Goal: Task Accomplishment & Management: Use online tool/utility

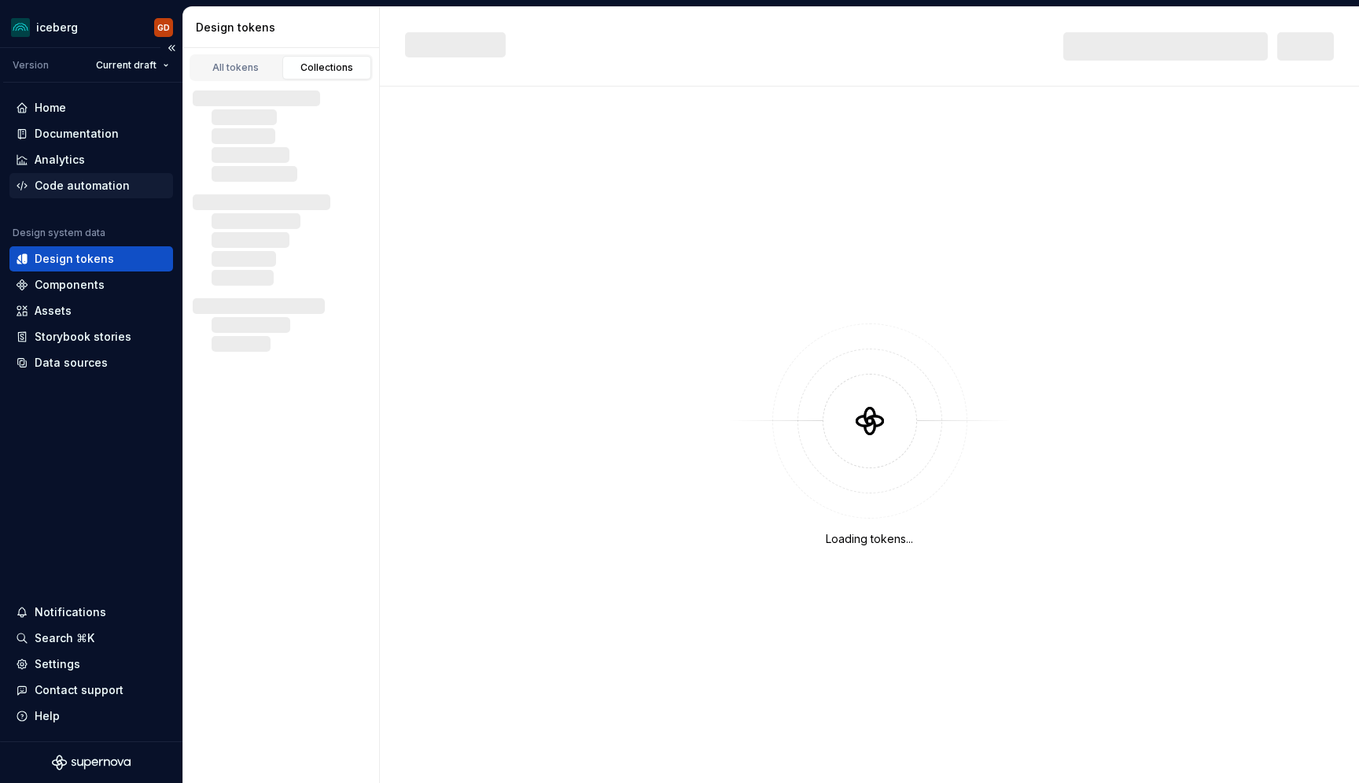
click at [83, 181] on div "Code automation" at bounding box center [82, 186] width 95 height 16
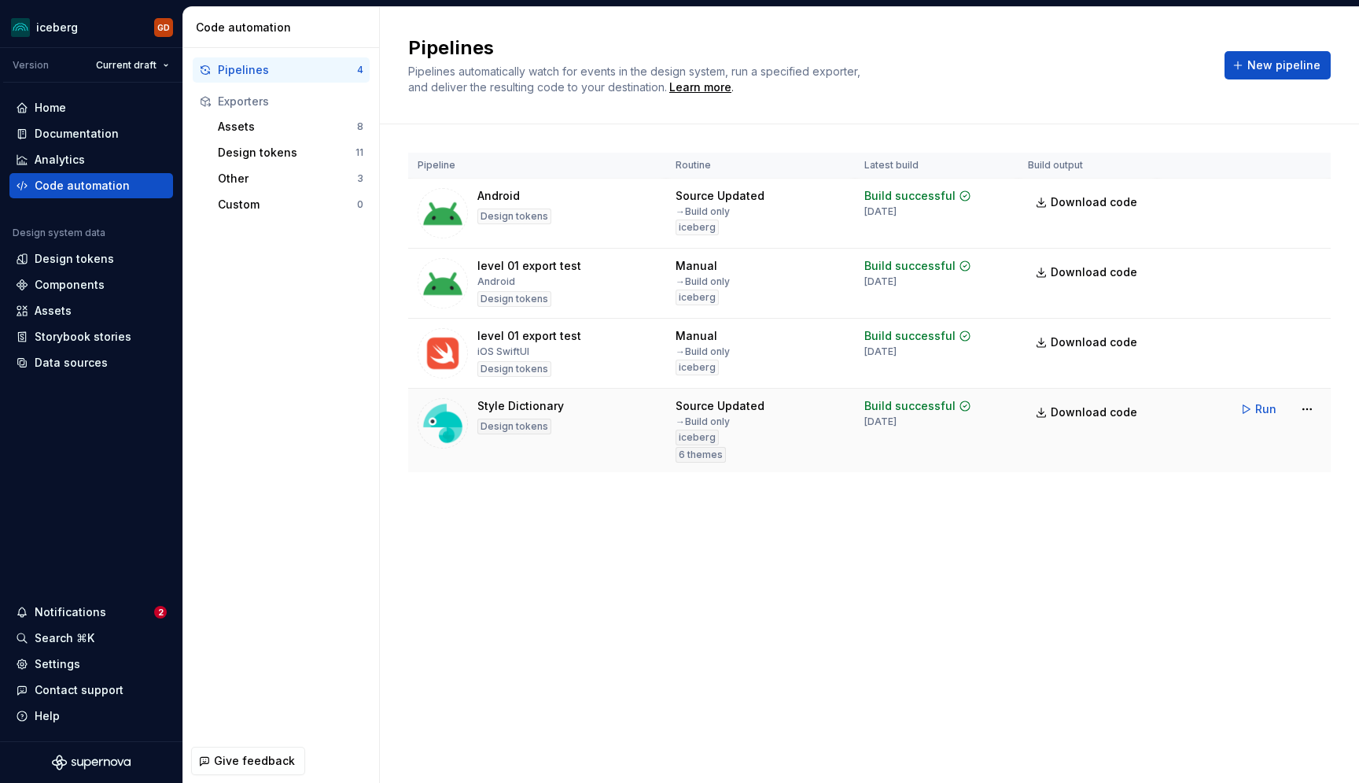
click at [538, 407] on div "Style Dictionary" at bounding box center [520, 406] width 87 height 16
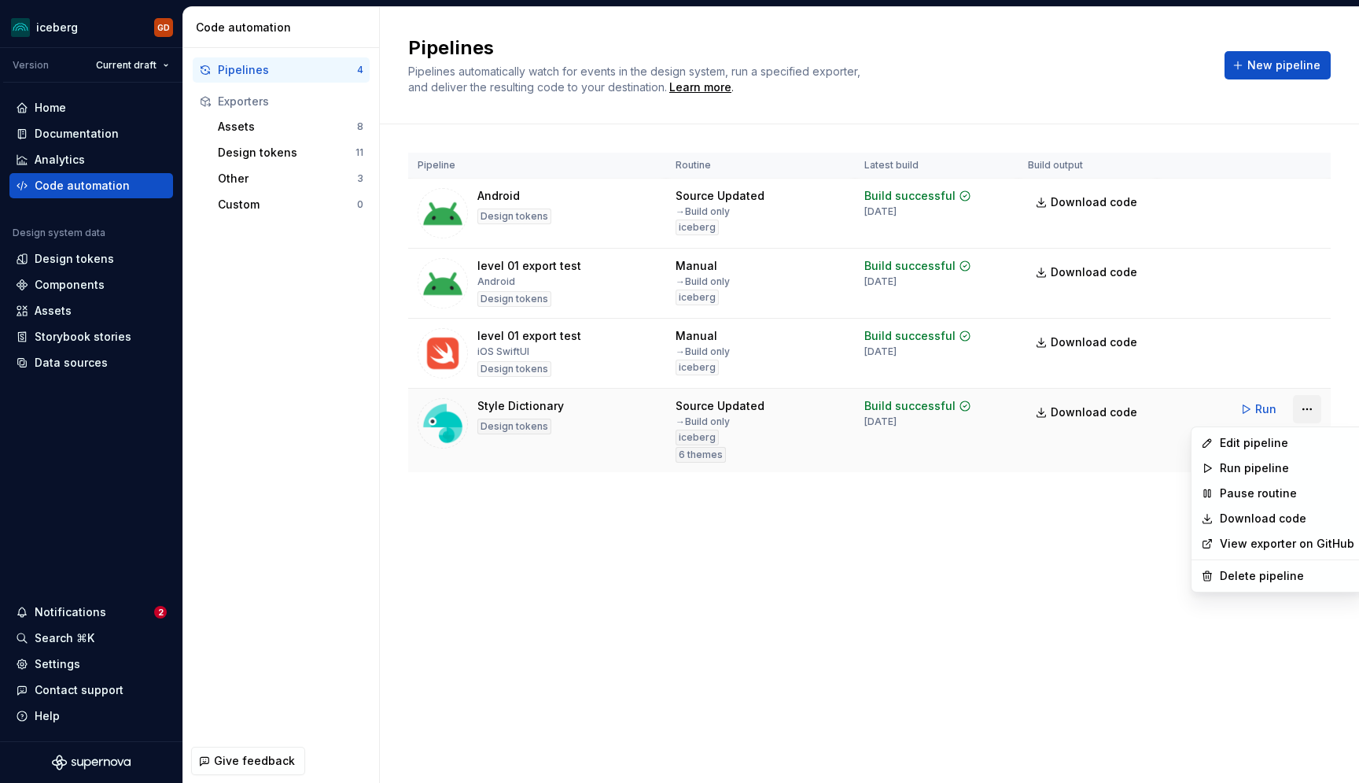
click at [1320, 417] on html "iceberg GD Version Current draft Home Documentation Analytics Code automation D…" at bounding box center [679, 391] width 1359 height 783
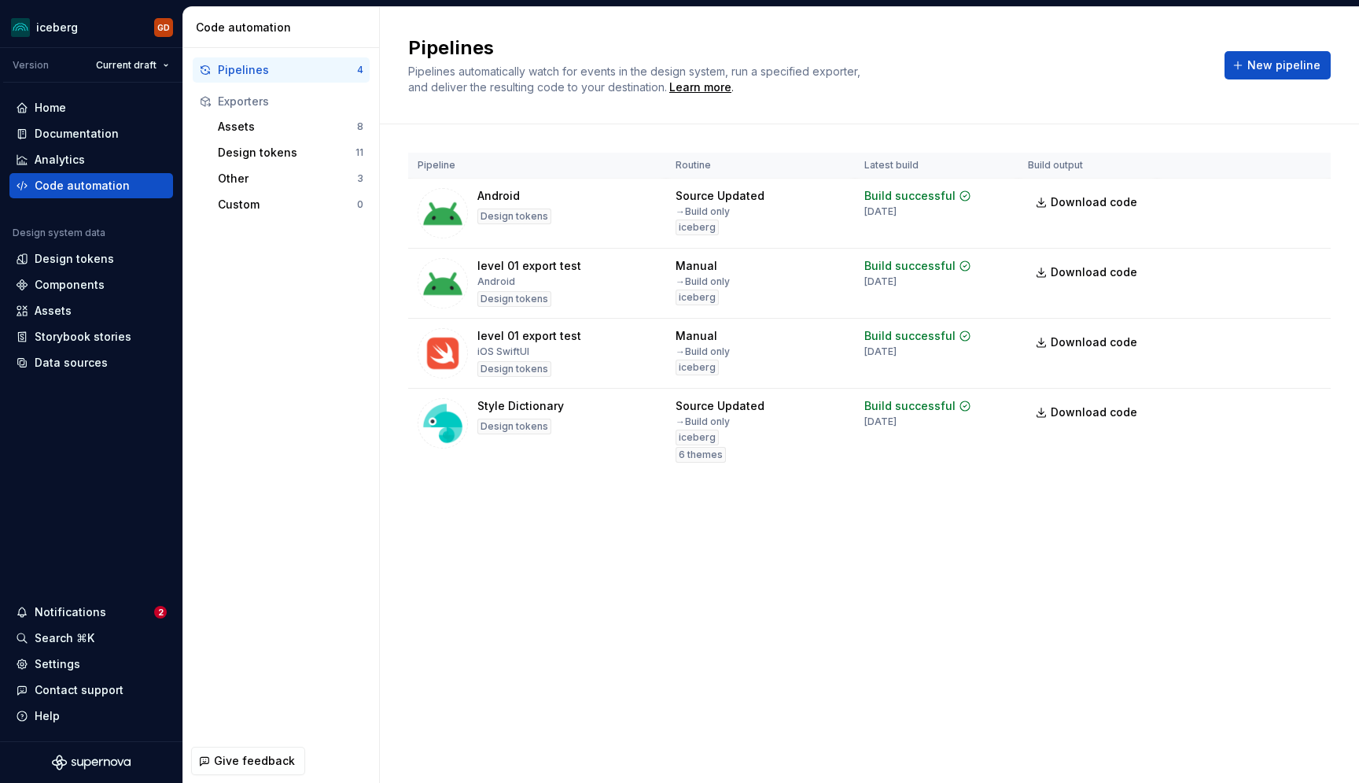
click at [722, 701] on html "iceberg GD Version Current draft Home Documentation Analytics Code automation D…" at bounding box center [679, 391] width 1359 height 783
click at [1206, 533] on div "Pipelines Pipelines automatically watch for events in the design system, run a …" at bounding box center [869, 394] width 979 height 775
click at [78, 260] on div "Design tokens" at bounding box center [74, 259] width 79 height 16
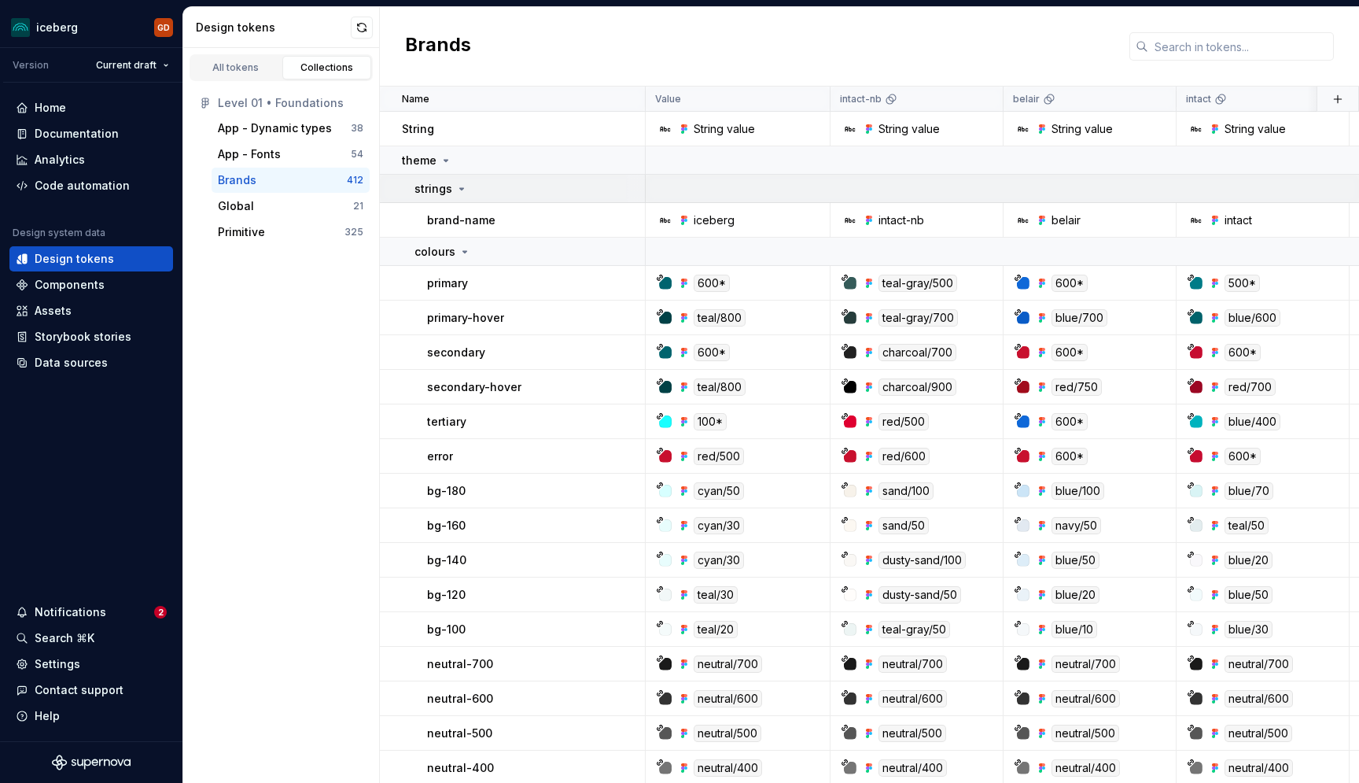
click at [451, 189] on div "strings" at bounding box center [440, 189] width 53 height 16
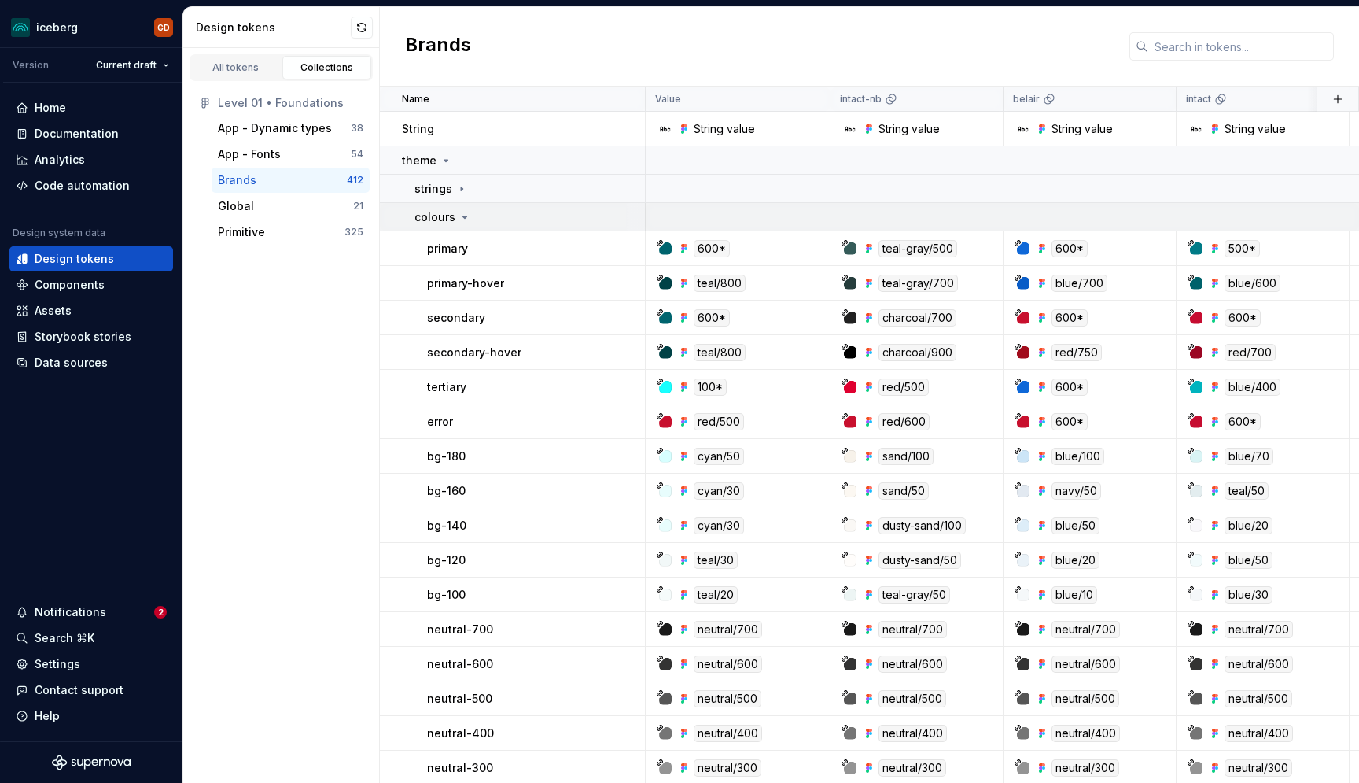
click at [458, 210] on div "colours" at bounding box center [442, 217] width 57 height 16
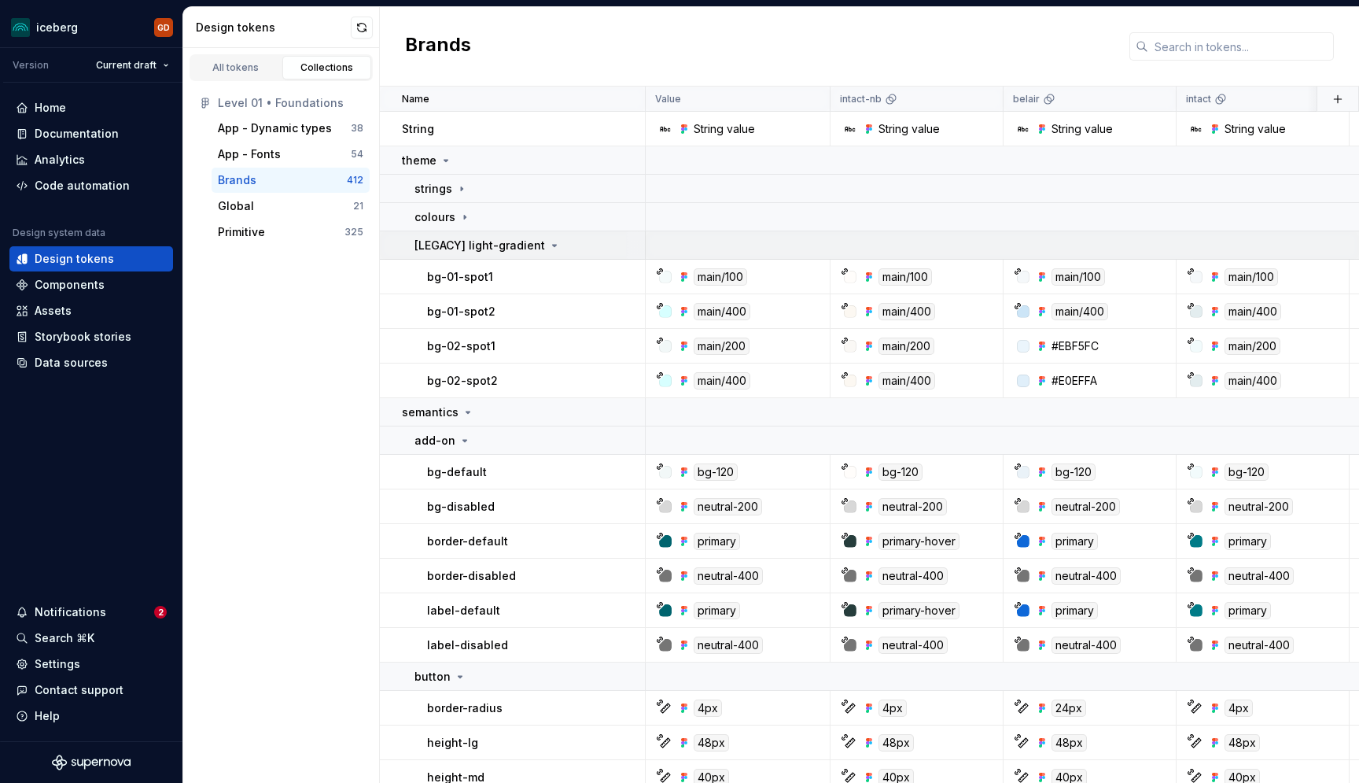
click at [450, 250] on p "[LEGACY] light-gradient" at bounding box center [479, 246] width 131 height 16
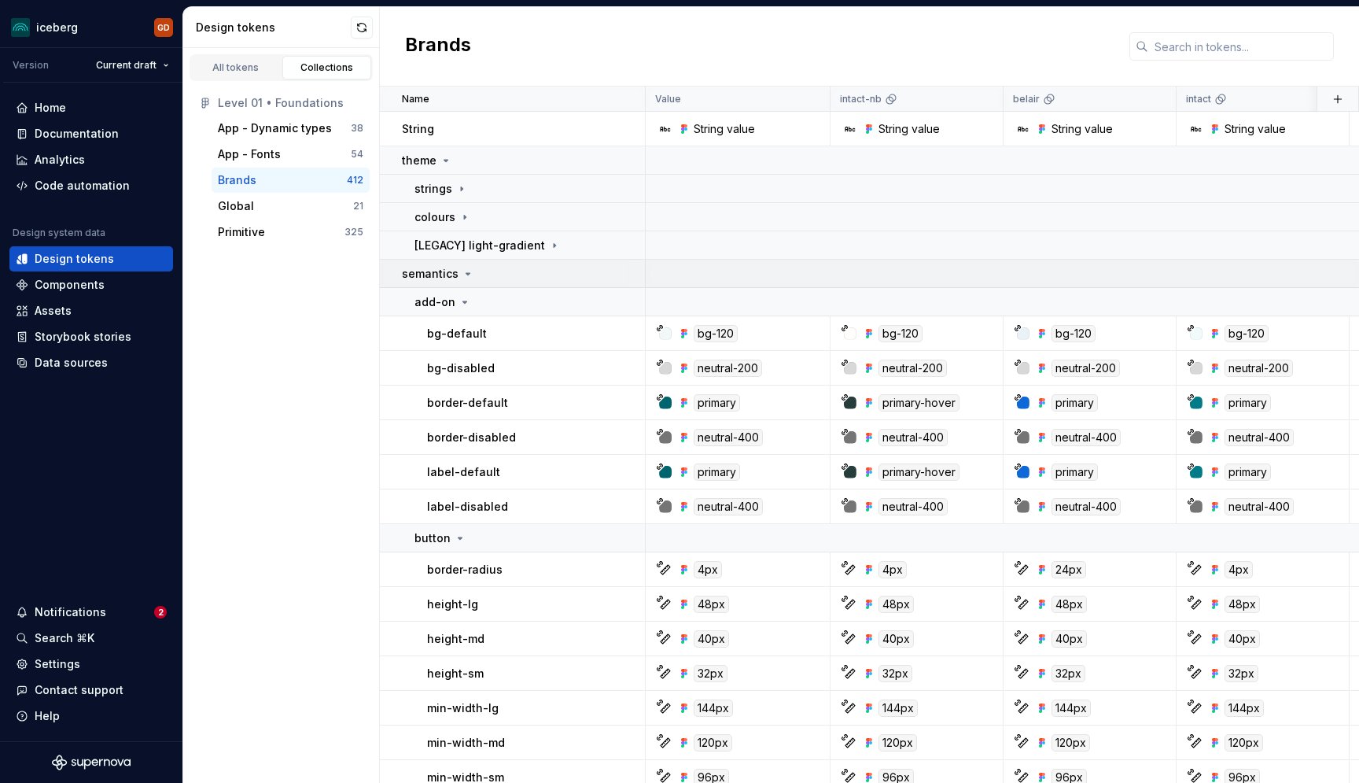
click at [456, 283] on td "semantics" at bounding box center [513, 274] width 266 height 28
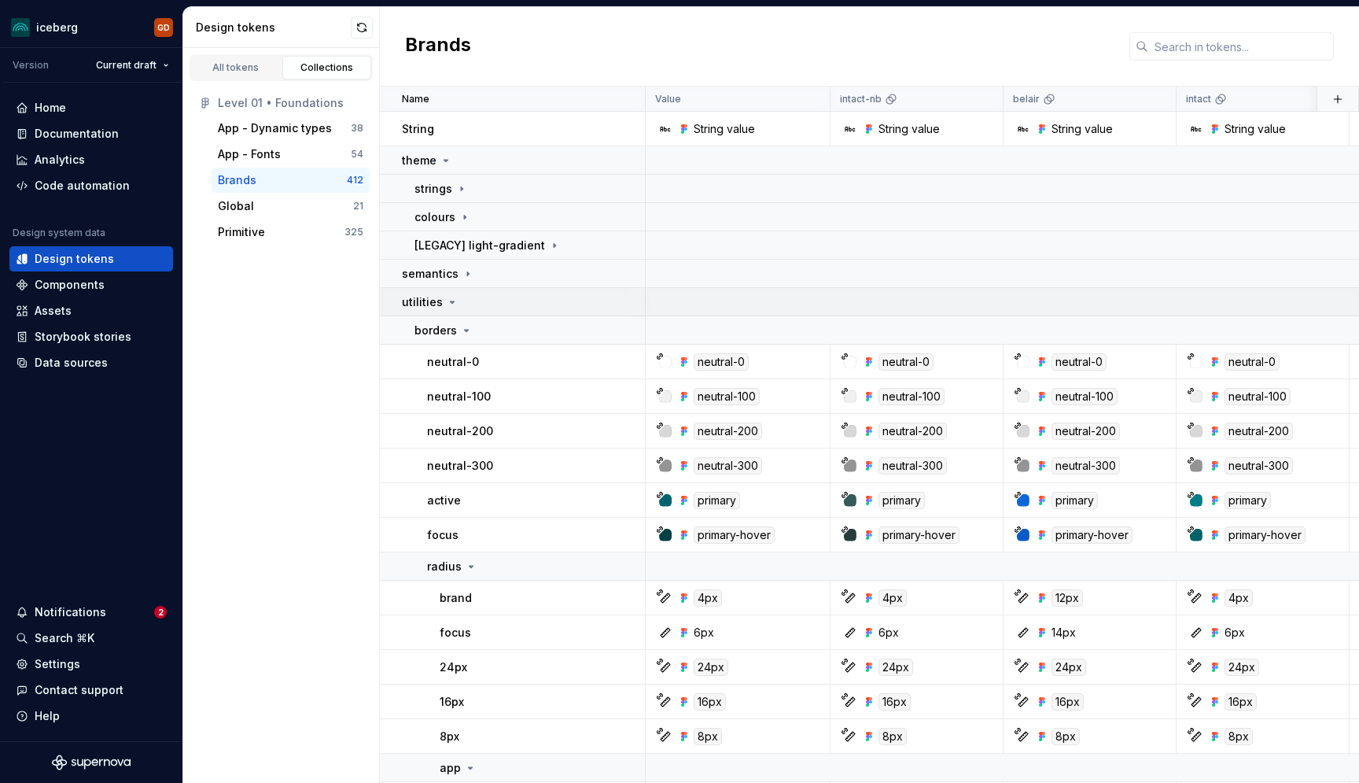
click at [453, 301] on icon at bounding box center [452, 302] width 13 height 13
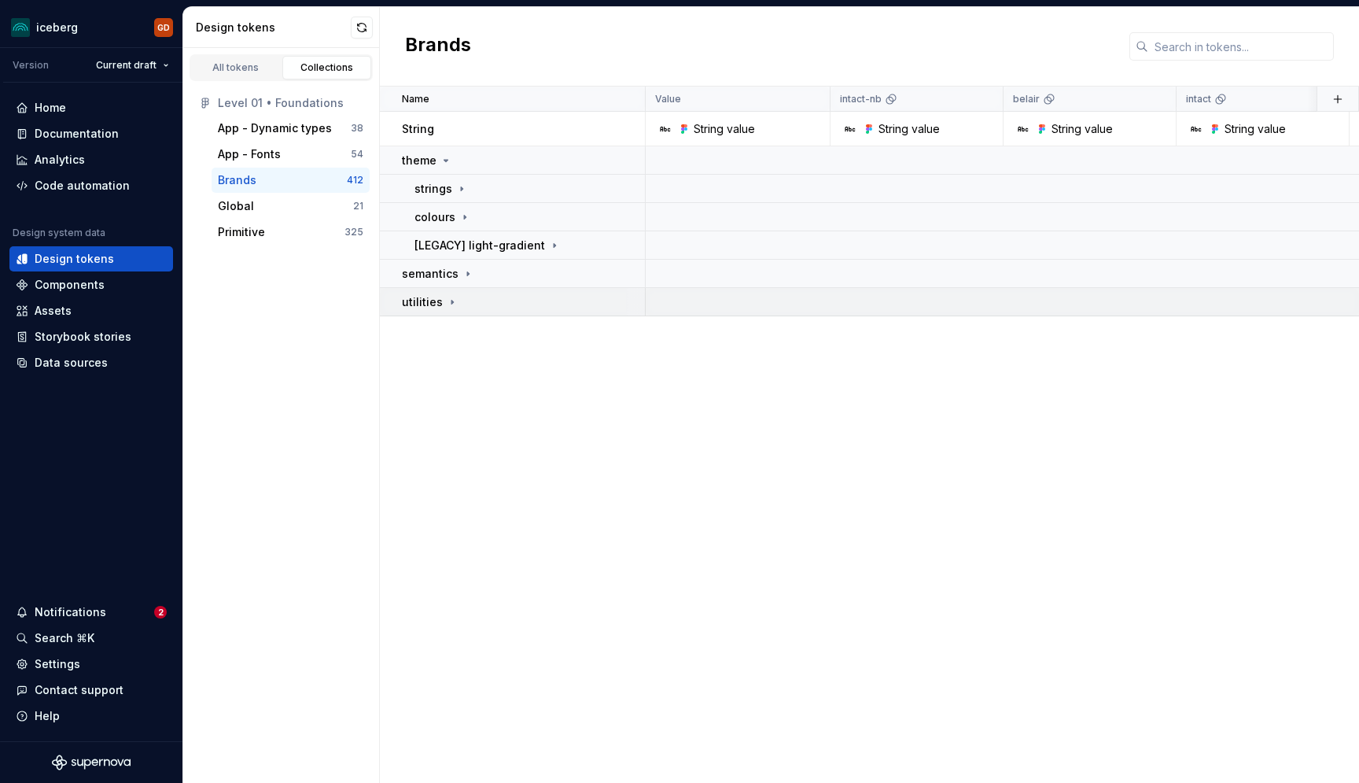
click at [475, 304] on div "utilities" at bounding box center [523, 302] width 242 height 16
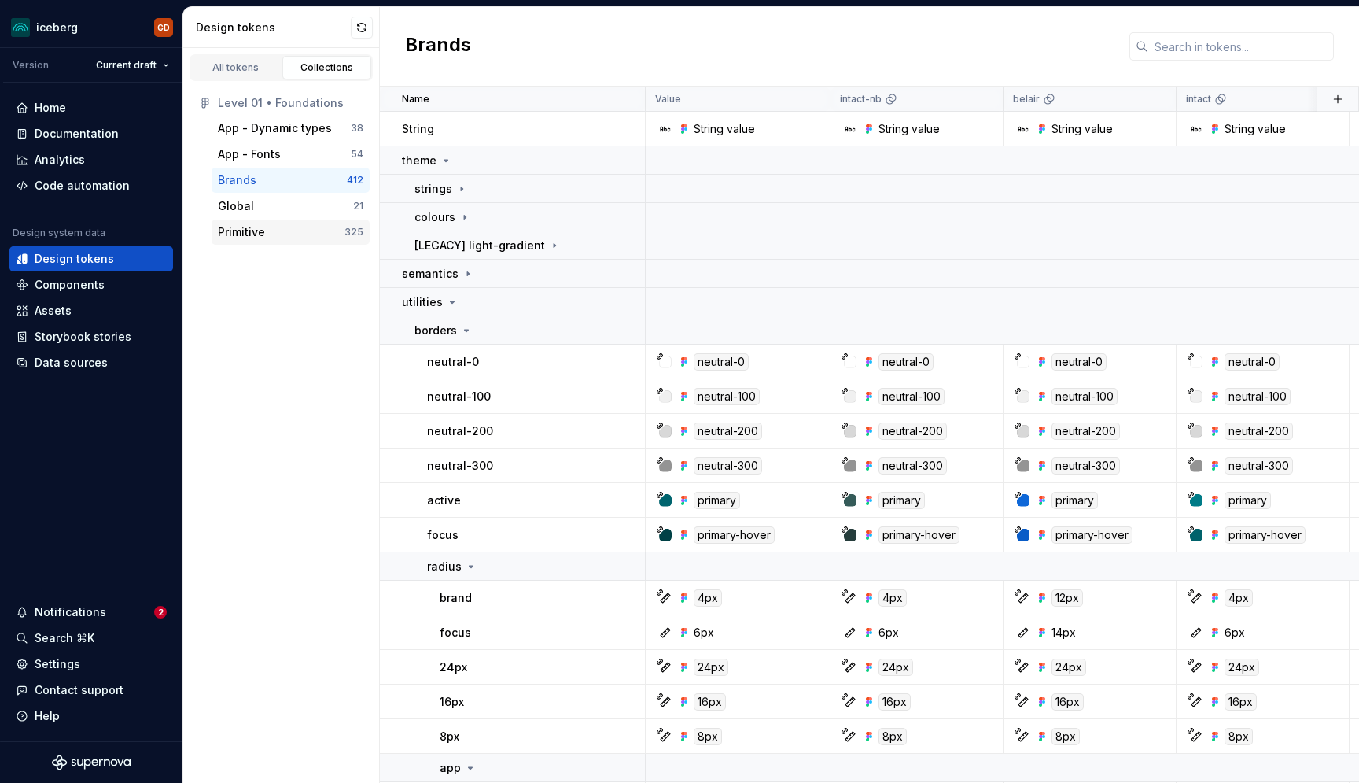
click at [272, 234] on div "Primitive" at bounding box center [281, 232] width 127 height 16
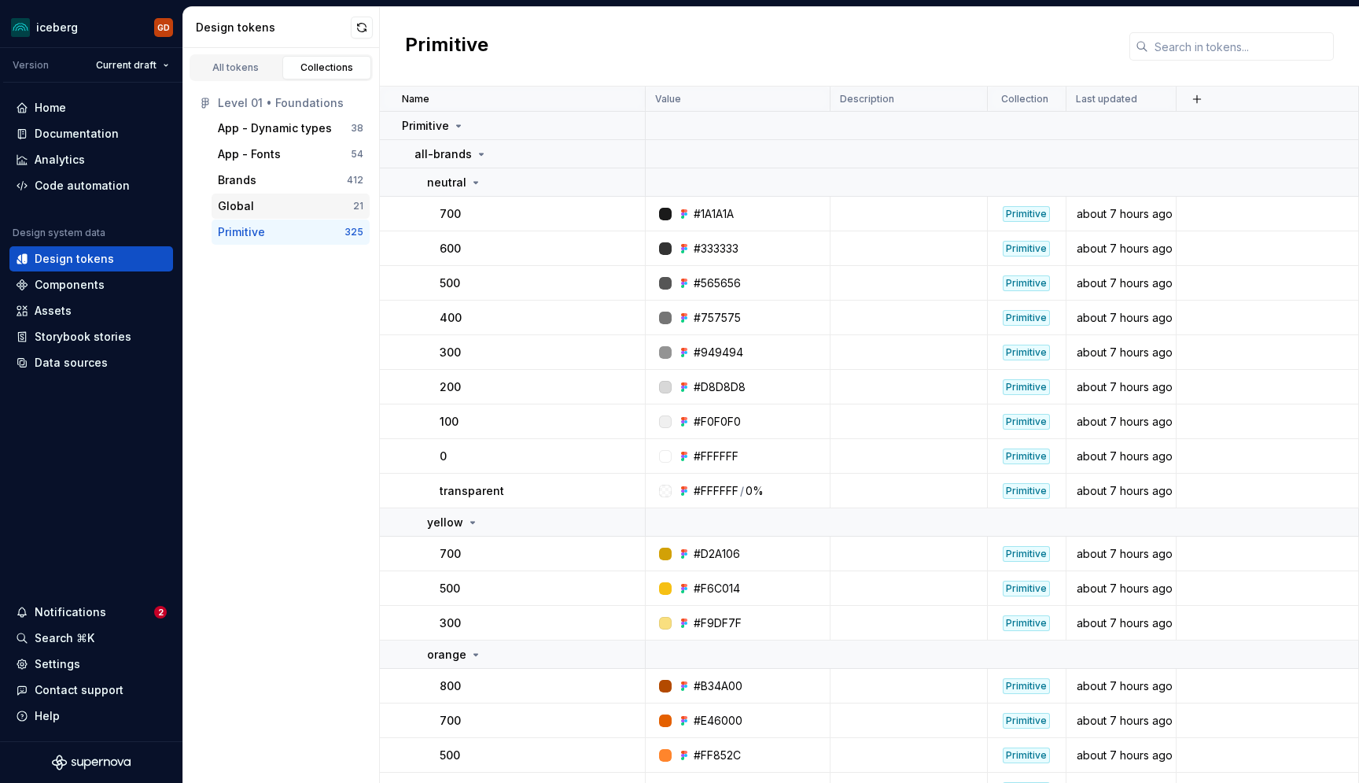
click at [273, 203] on div "Global" at bounding box center [285, 206] width 135 height 16
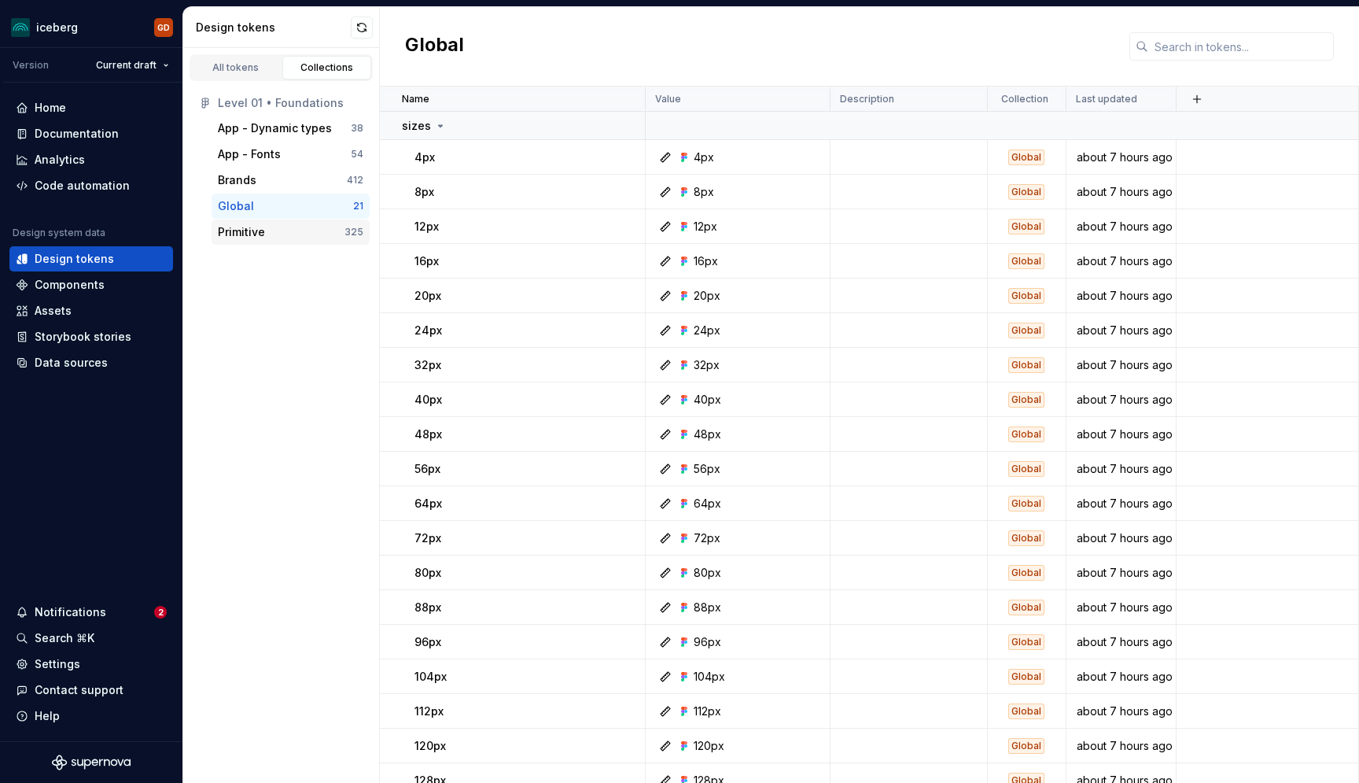
click at [288, 234] on div "Primitive" at bounding box center [281, 232] width 127 height 16
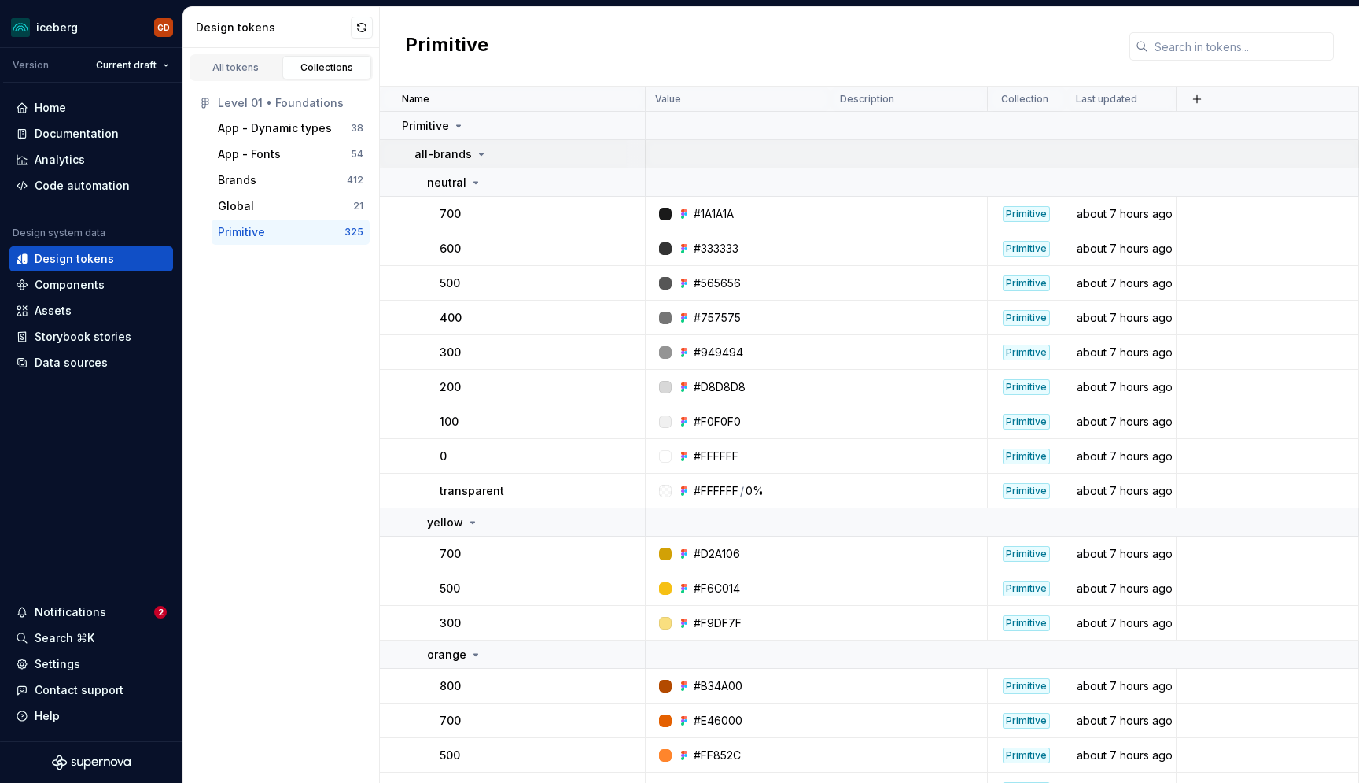
click at [475, 155] on icon at bounding box center [481, 154] width 13 height 13
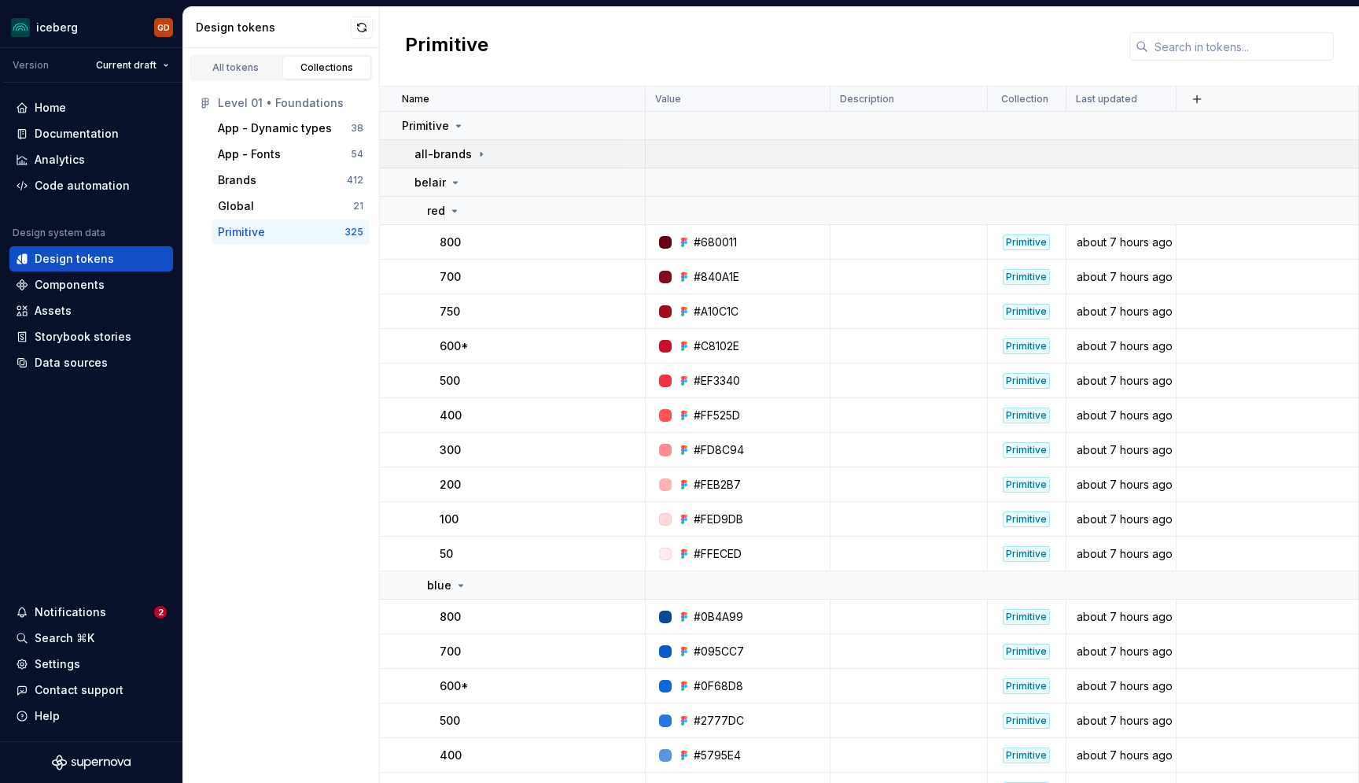
click at [475, 155] on icon at bounding box center [481, 154] width 13 height 13
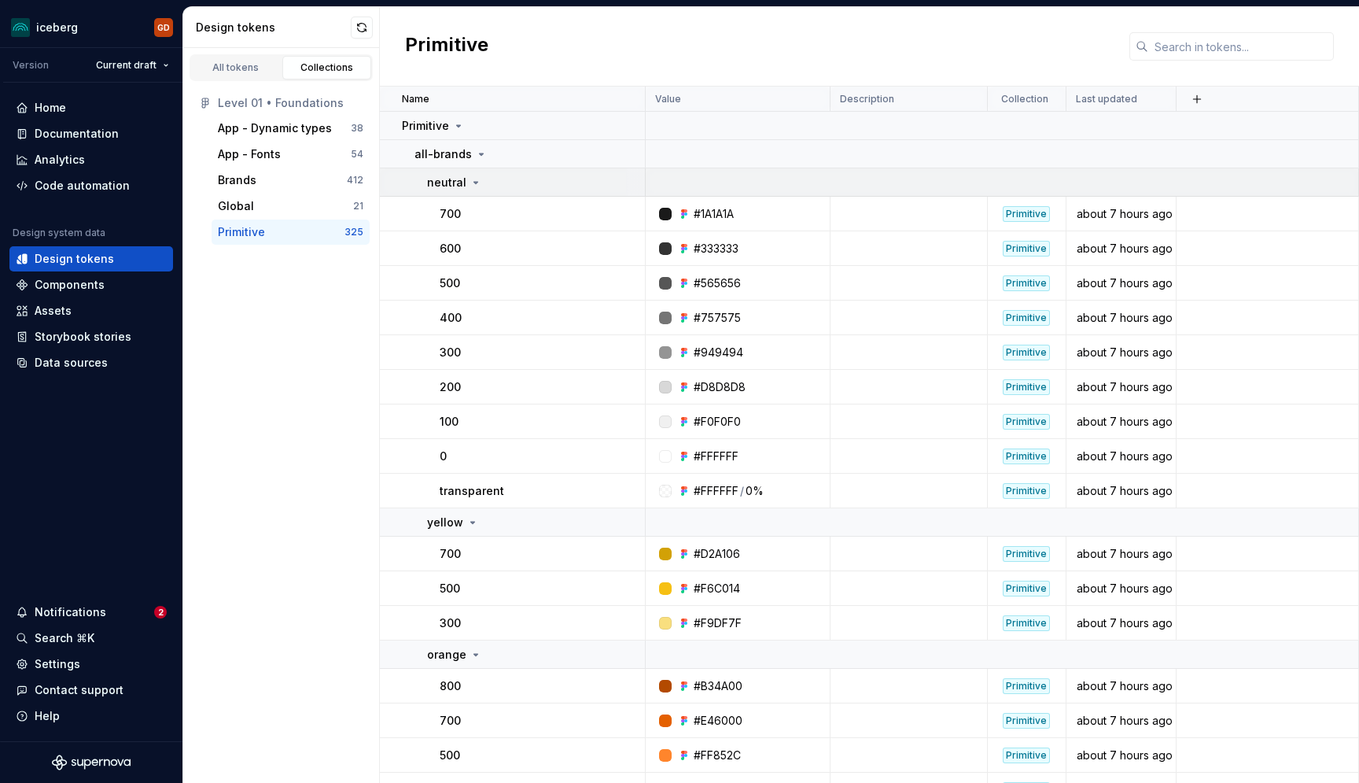
click at [475, 185] on icon at bounding box center [476, 182] width 13 height 13
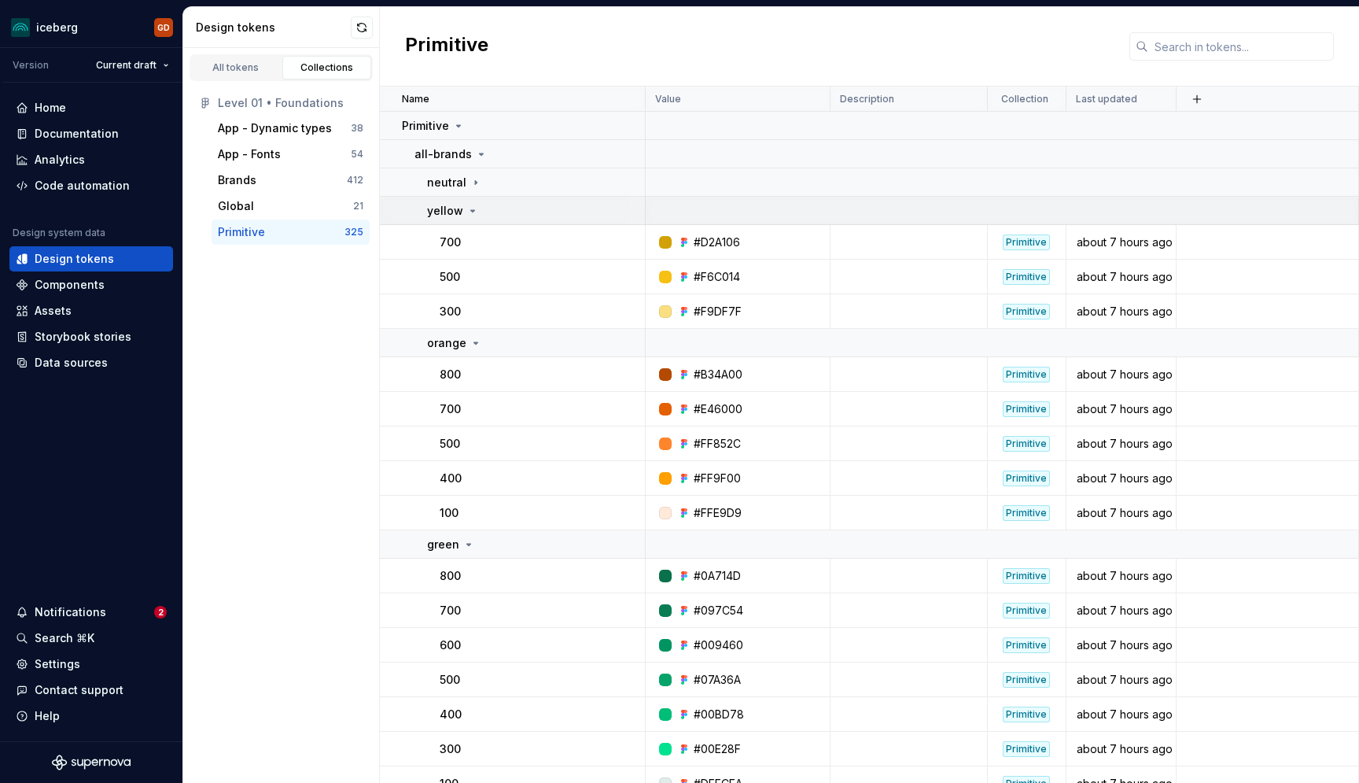
click at [472, 203] on div "yellow" at bounding box center [453, 211] width 52 height 16
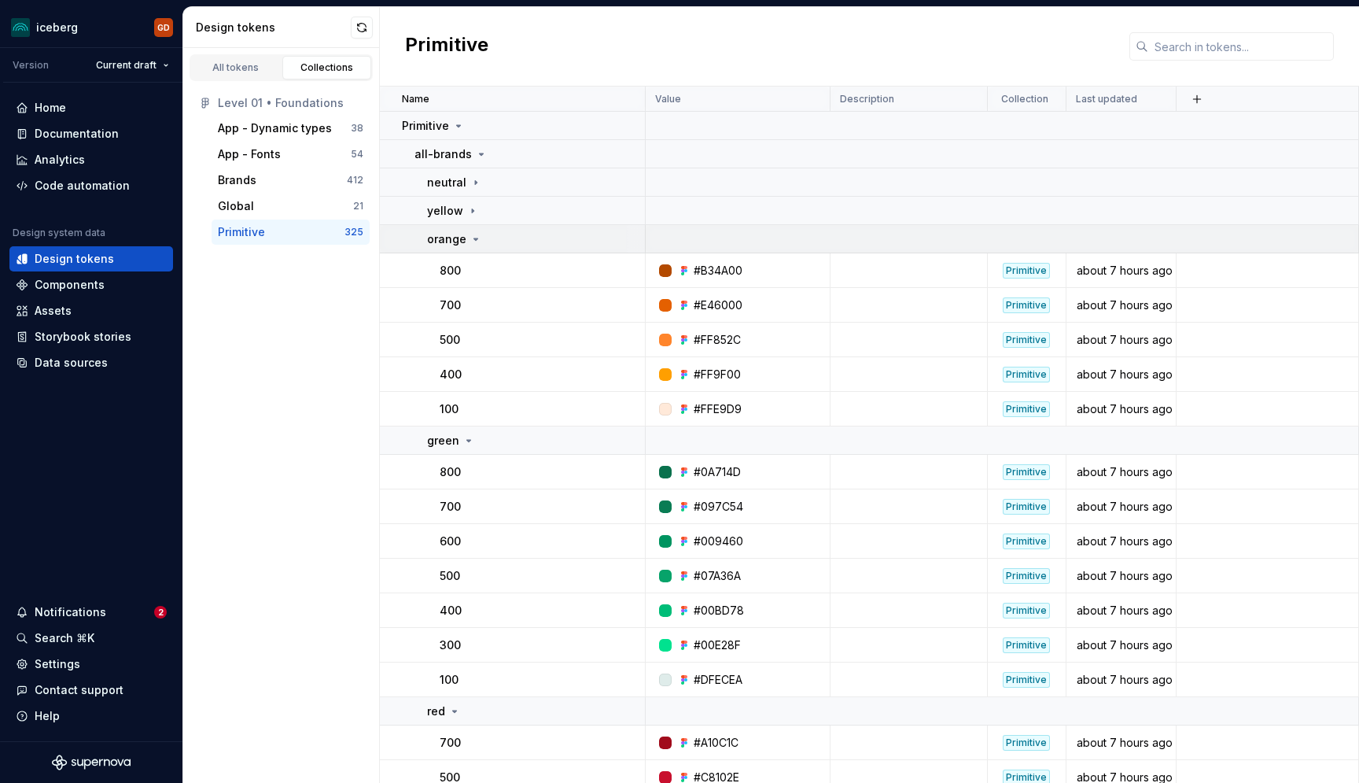
click at [472, 241] on icon at bounding box center [476, 239] width 13 height 13
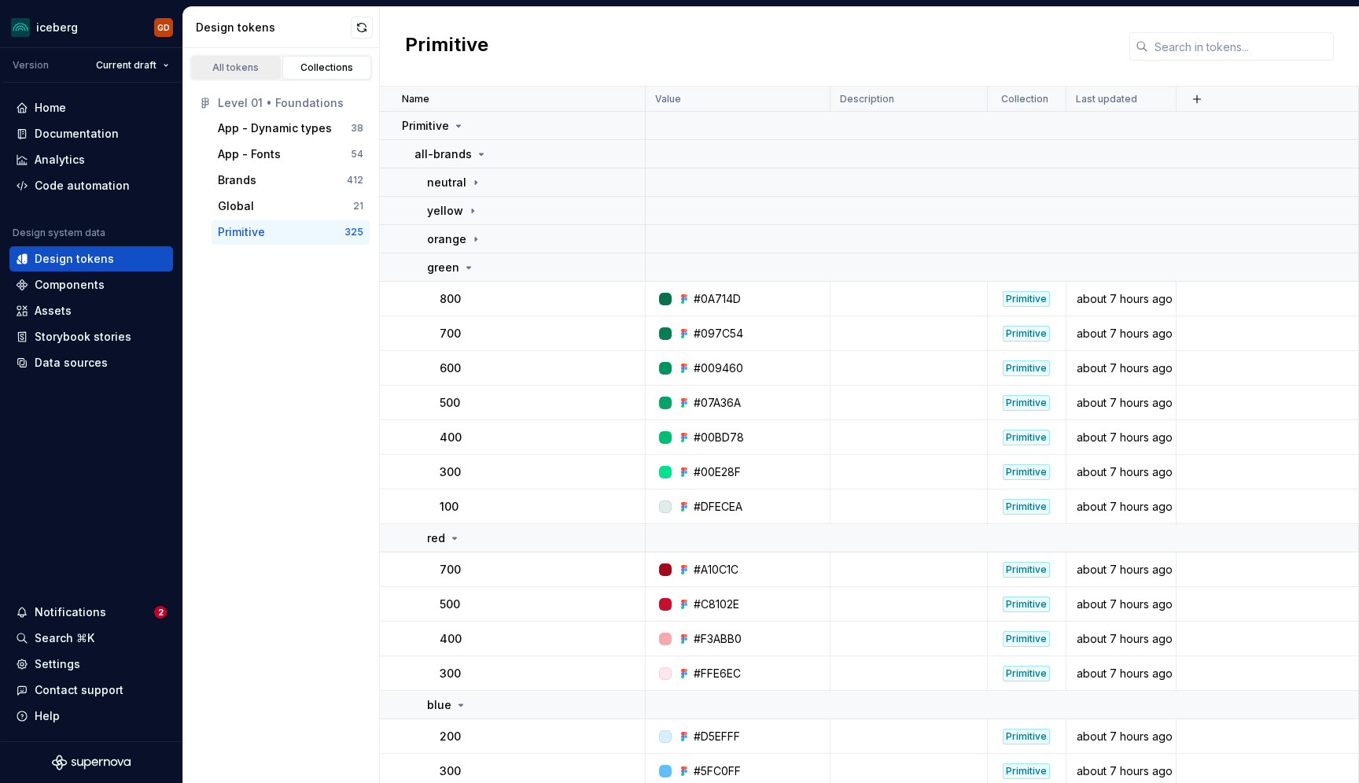
click at [260, 73] on div "All tokens" at bounding box center [236, 67] width 79 height 13
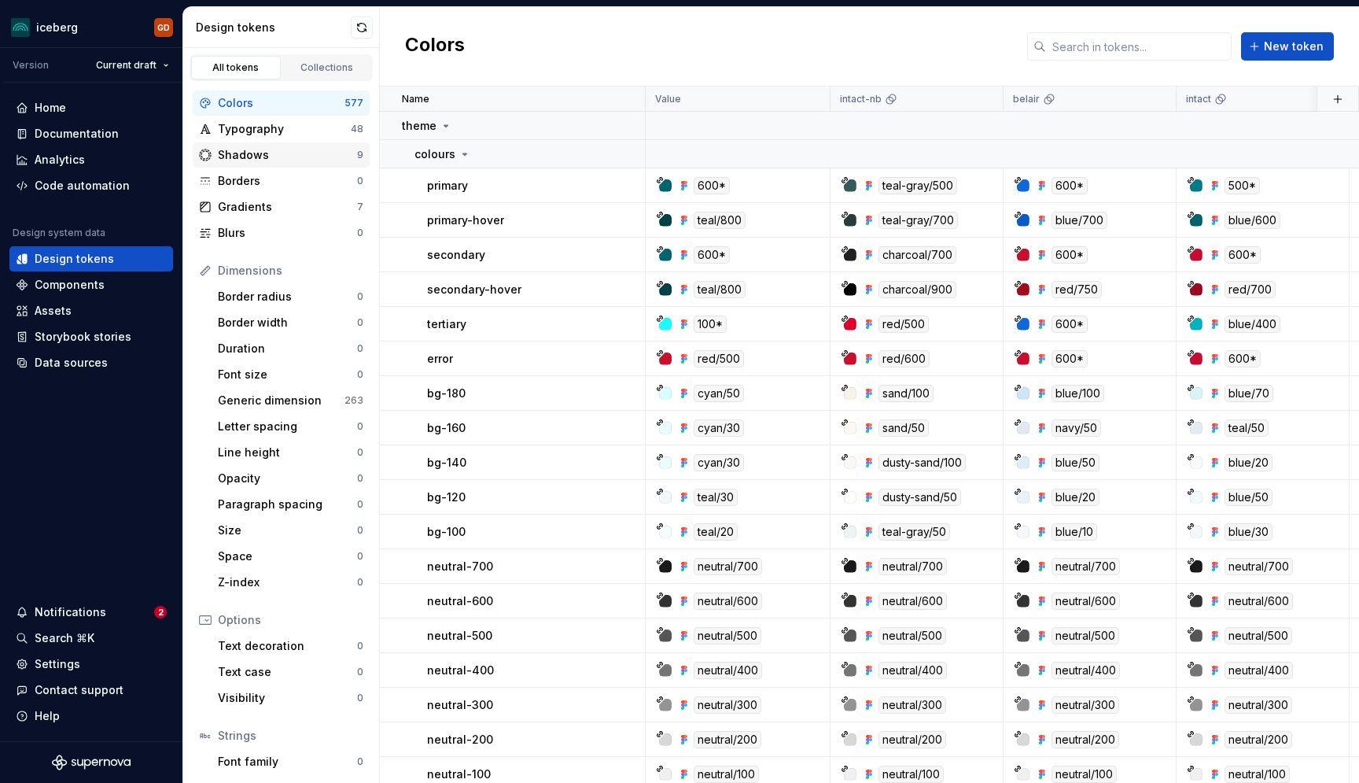
click at [291, 146] on div "Shadows 9" at bounding box center [281, 154] width 177 height 25
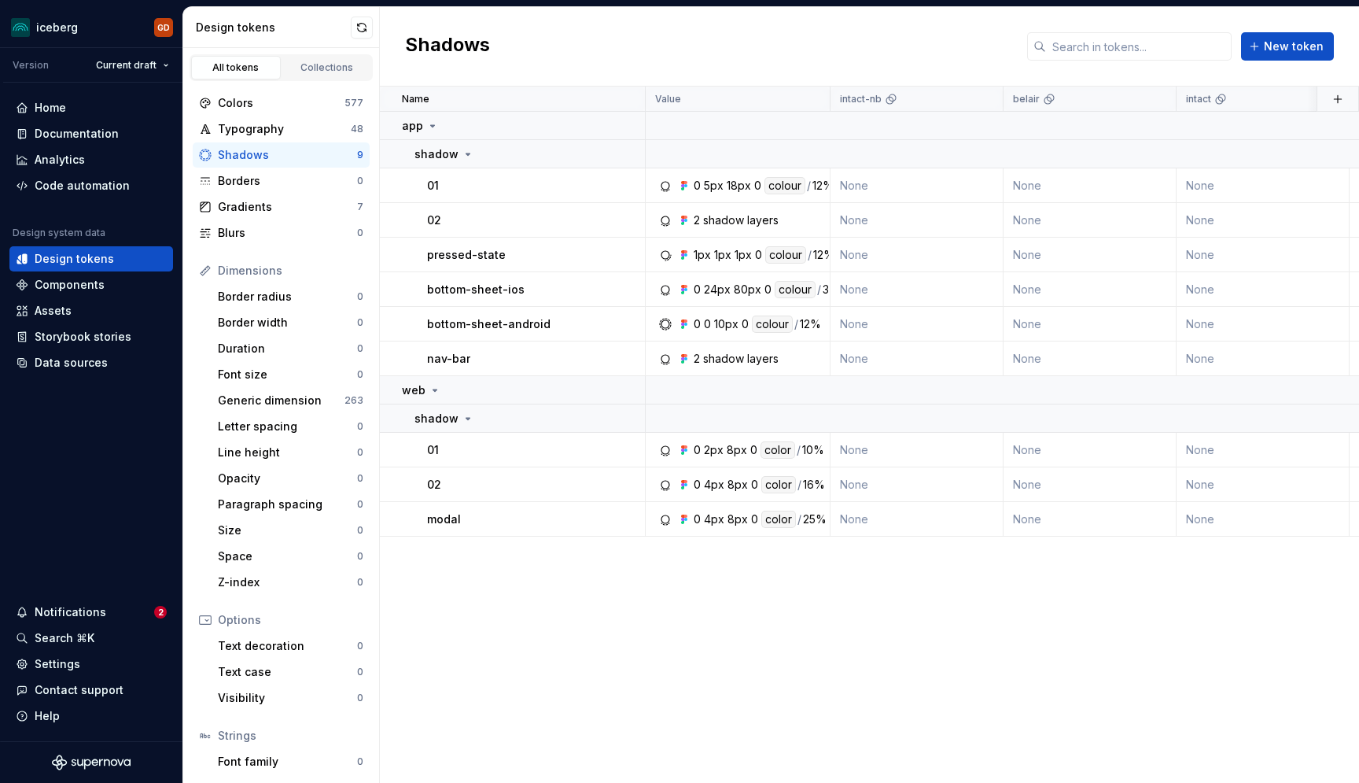
click at [477, 571] on div "Name Value intact-[PERSON_NAME] intact bna scotia servus amex ios android Descr…" at bounding box center [869, 435] width 979 height 696
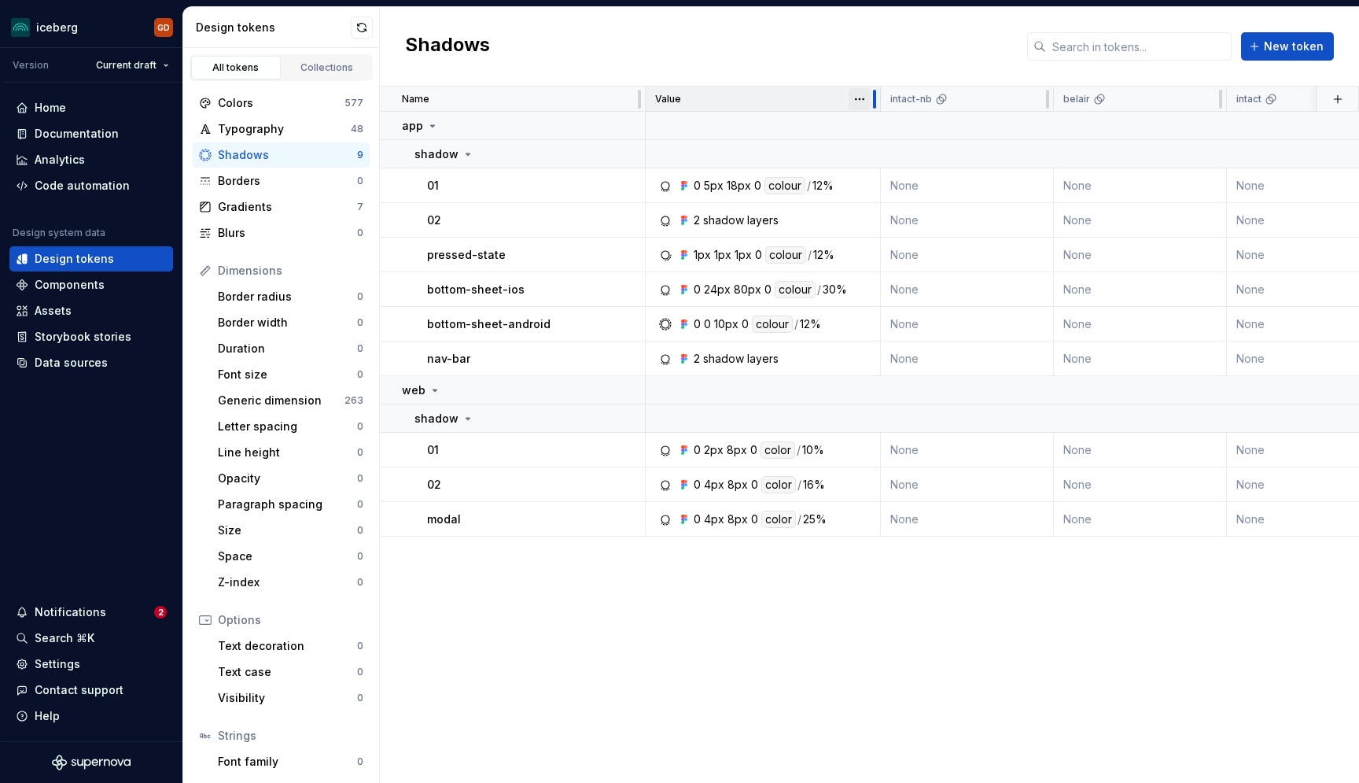
drag, startPoint x: 827, startPoint y: 101, endPoint x: 878, endPoint y: 108, distance: 50.7
click at [878, 108] on div at bounding box center [874, 99] width 13 height 25
click at [728, 193] on div "18px" at bounding box center [739, 185] width 24 height 17
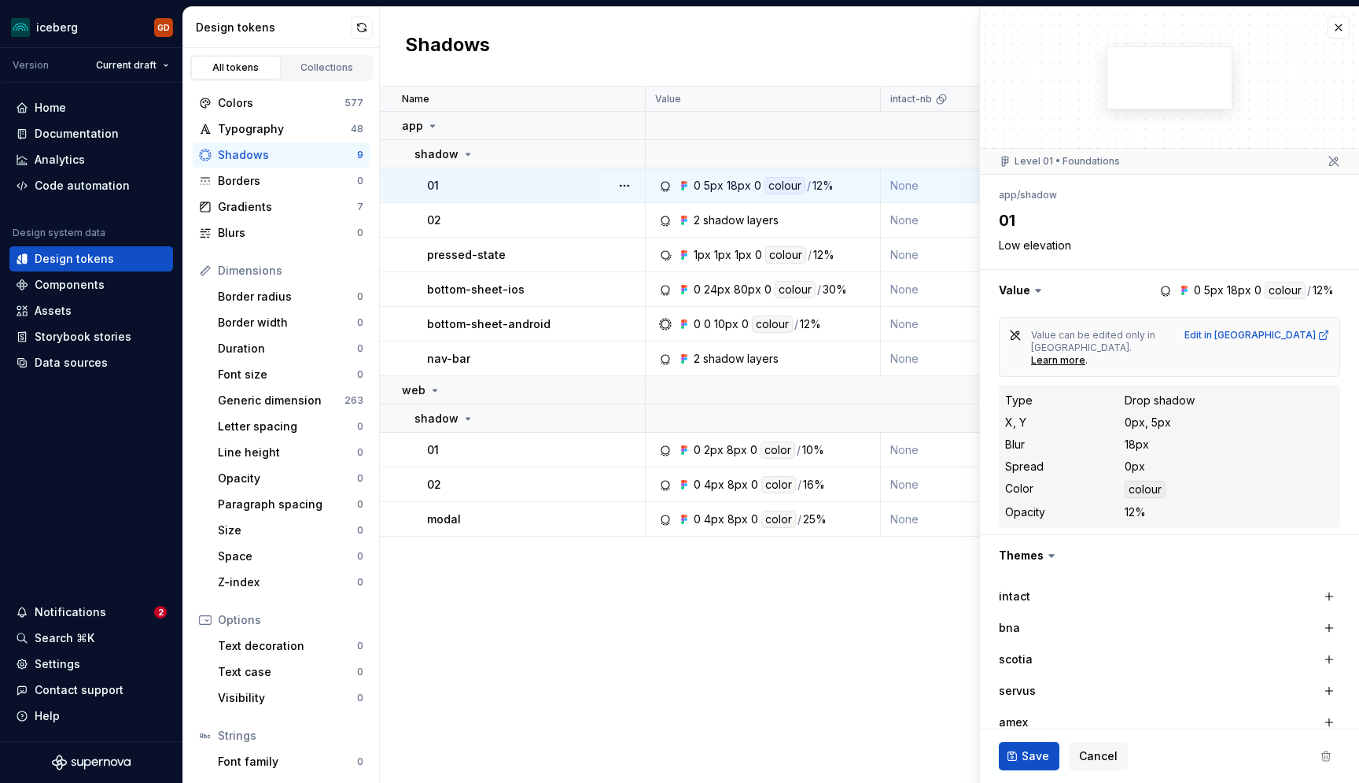
type textarea "*"
click at [85, 185] on div "Code automation" at bounding box center [82, 186] width 95 height 16
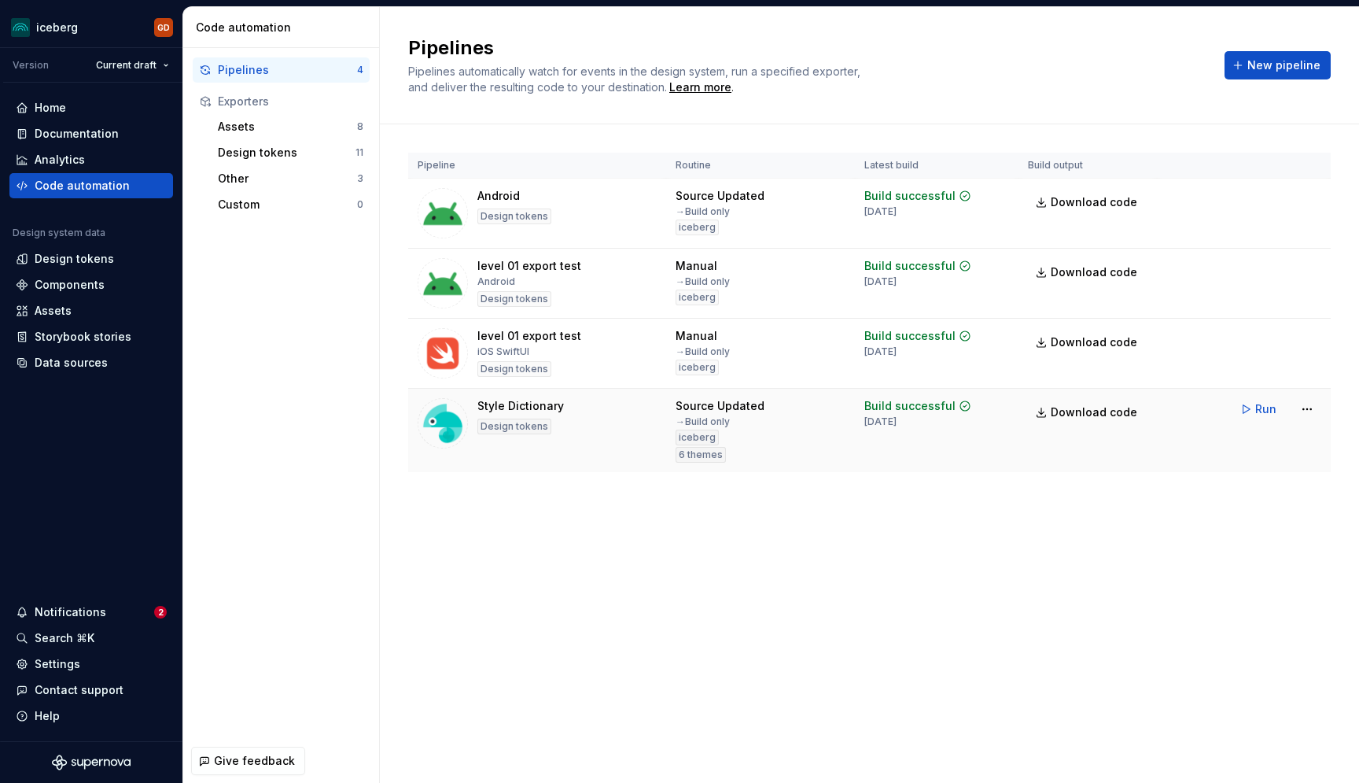
click at [1232, 413] on td "Run" at bounding box center [1244, 409] width 174 height 41
drag, startPoint x: 1244, startPoint y: 411, endPoint x: 1240, endPoint y: 422, distance: 12.0
click at [1245, 411] on button "Run" at bounding box center [1259, 409] width 54 height 28
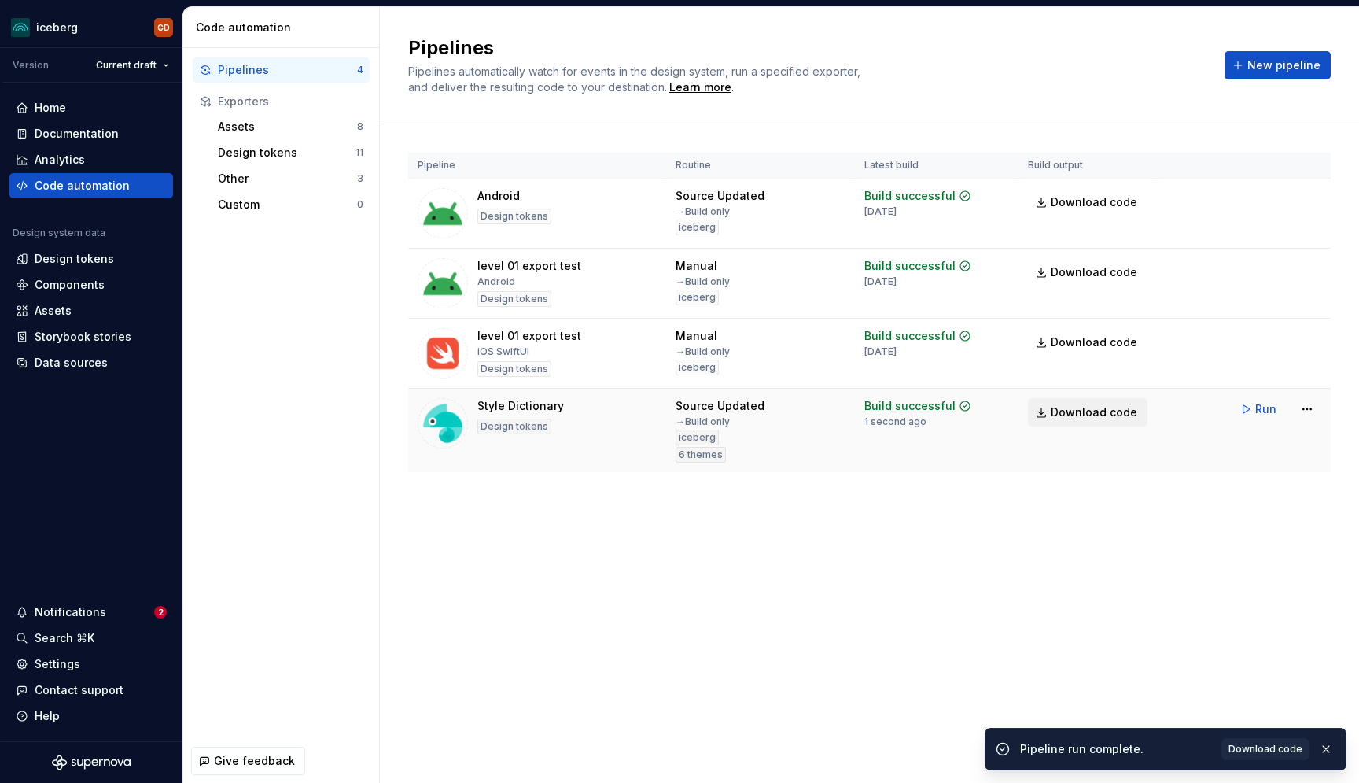
click at [1089, 411] on span "Download code" at bounding box center [1094, 412] width 87 height 16
